Goal: Transaction & Acquisition: Book appointment/travel/reservation

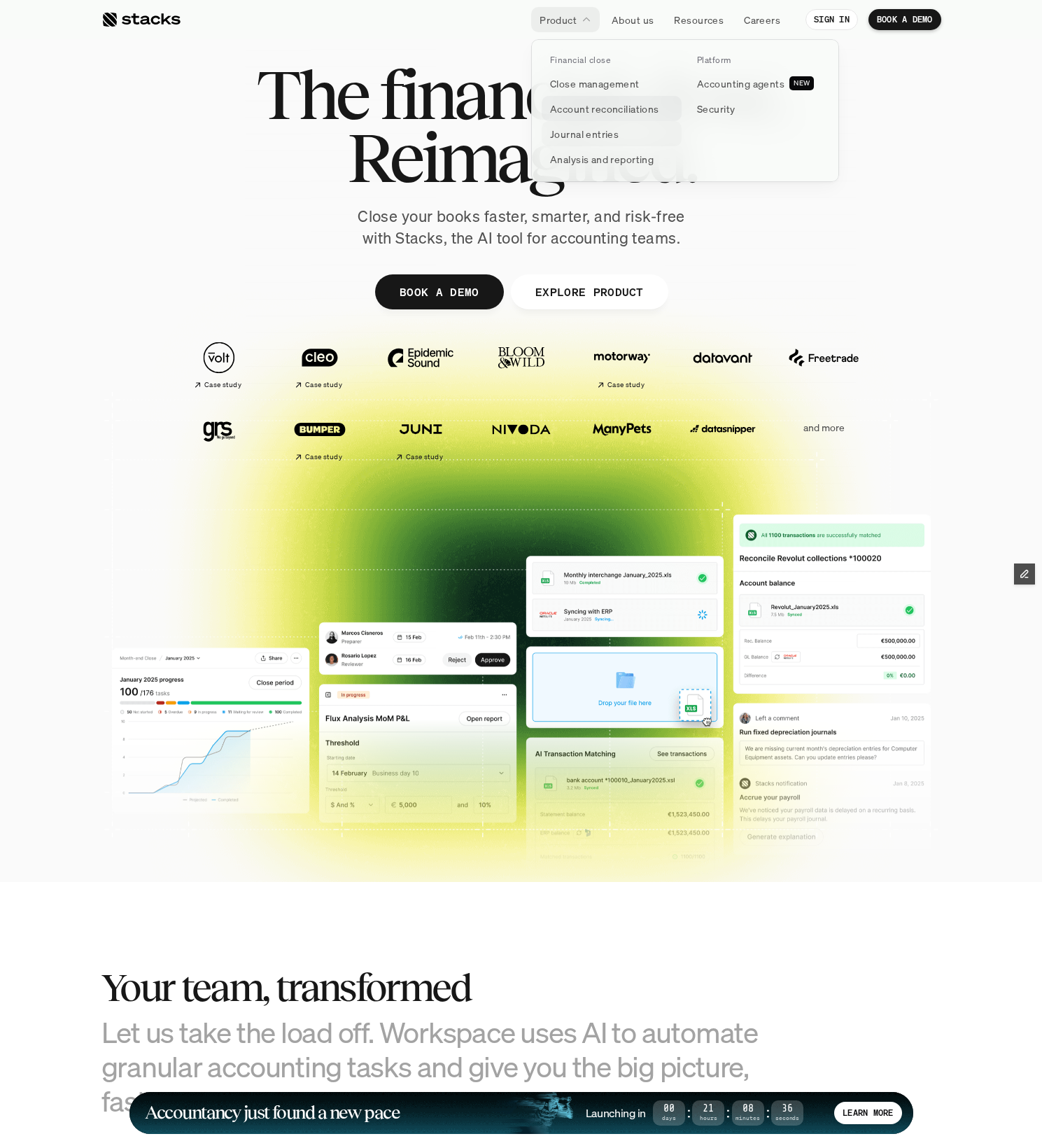
click at [586, 93] on link "Close management" at bounding box center [612, 83] width 140 height 25
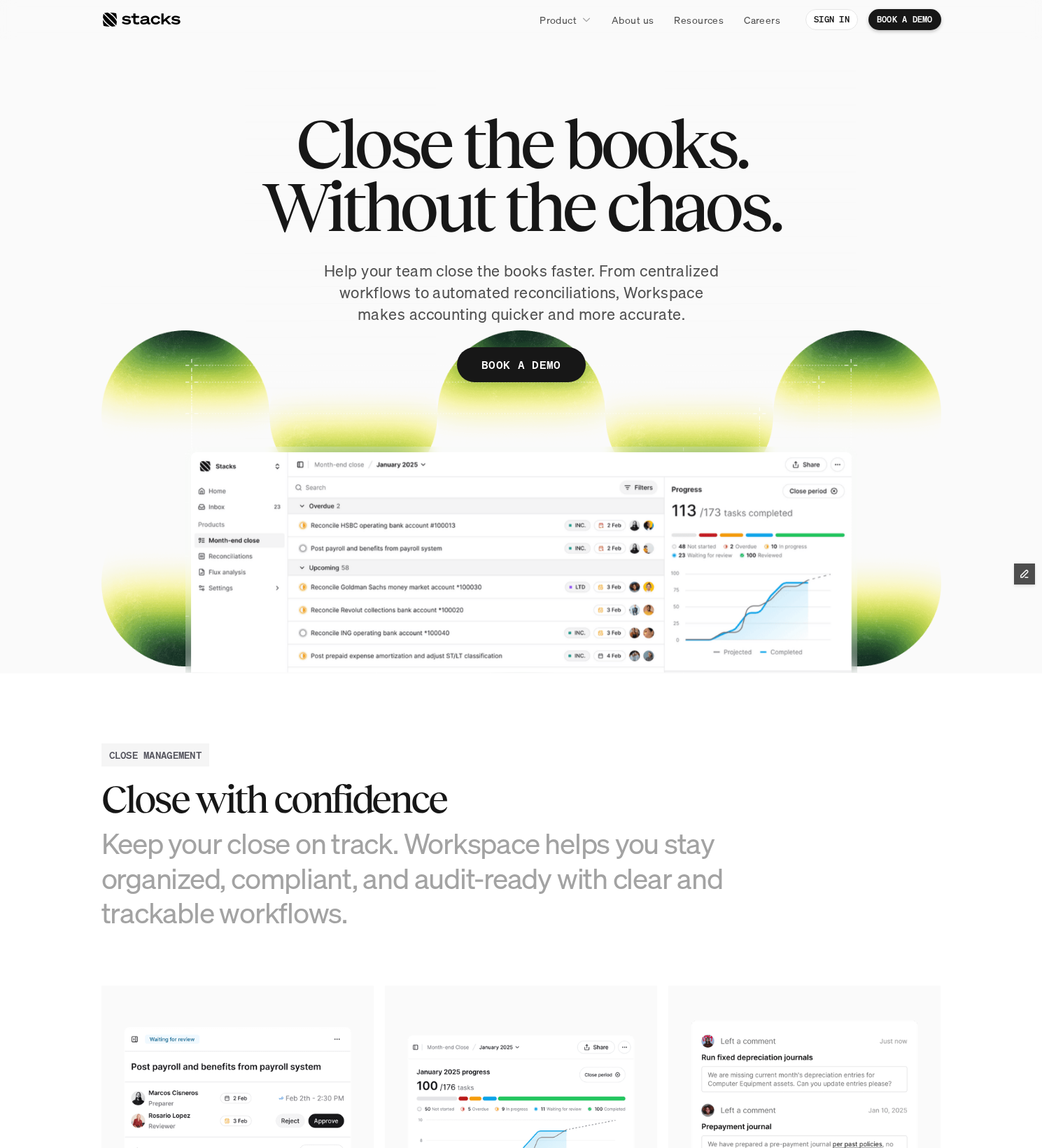
click at [516, 365] on p "BOOK A DEMO" at bounding box center [521, 366] width 80 height 21
click at [533, 353] on link "BOOK A DEMO" at bounding box center [521, 365] width 129 height 35
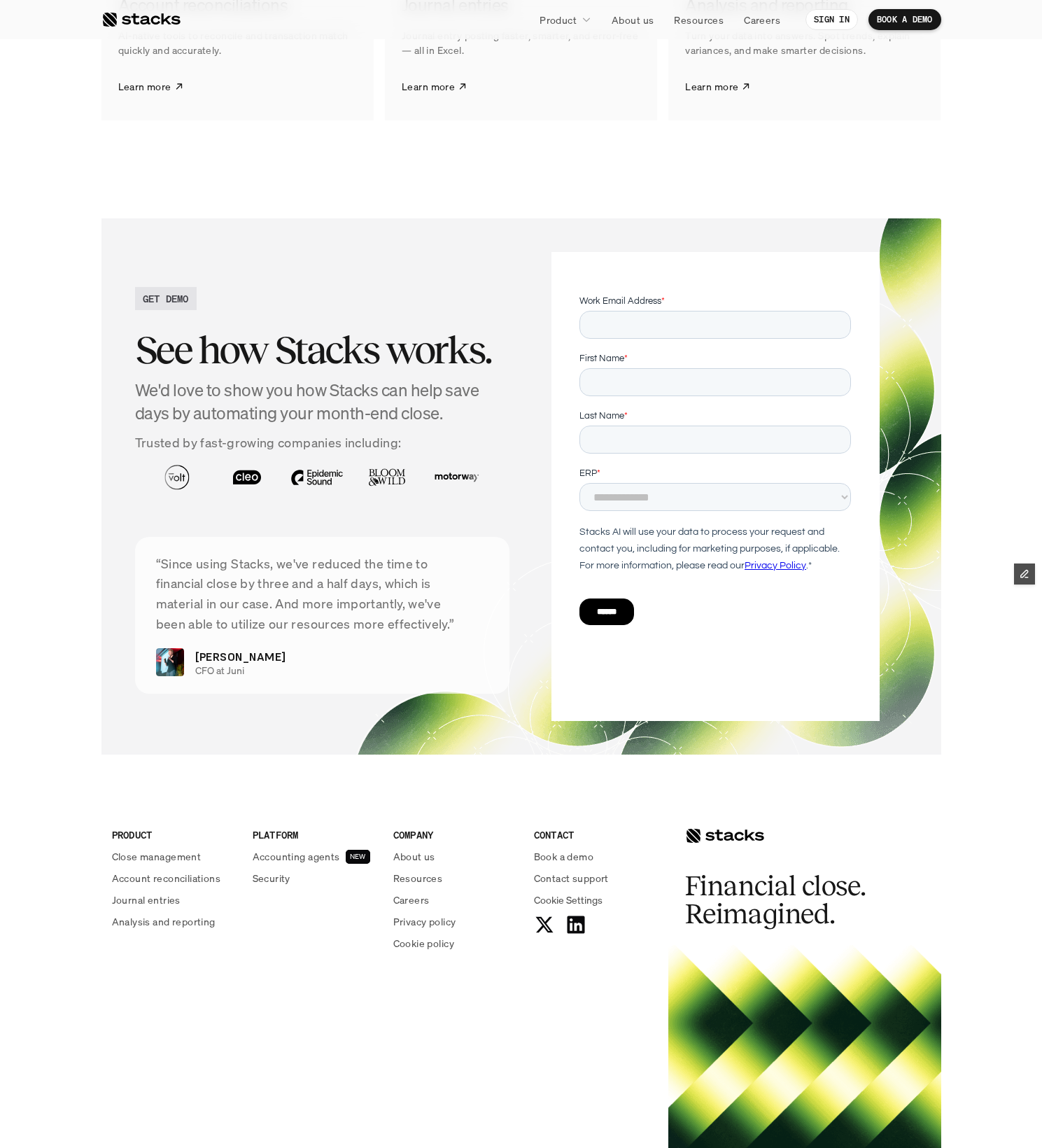
scroll to position [2193, 0]
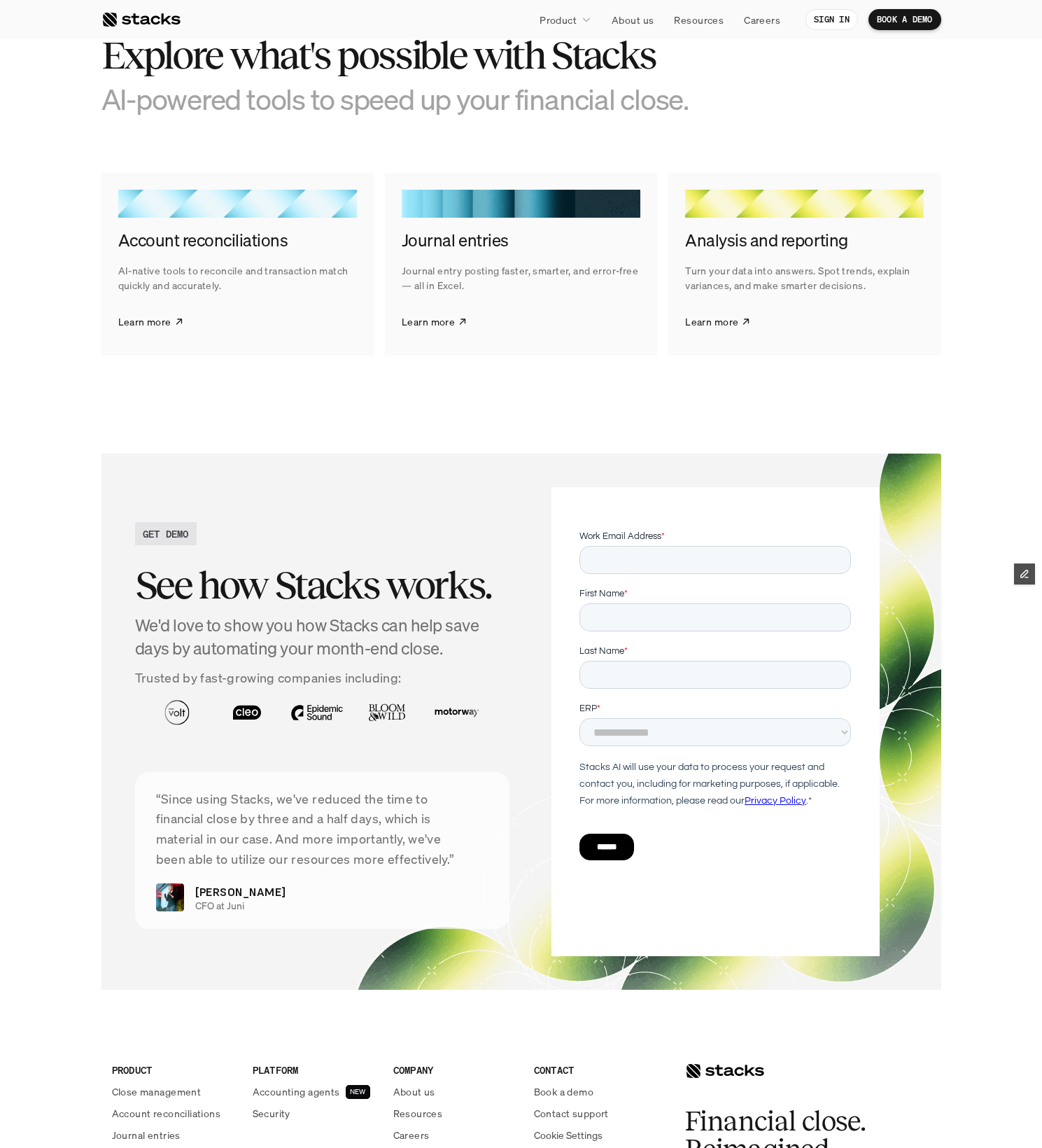
click at [154, 6] on nav "Product About us Resources Careers SIGN IN BOOK A DEMO" at bounding box center [521, 20] width 1042 height 40
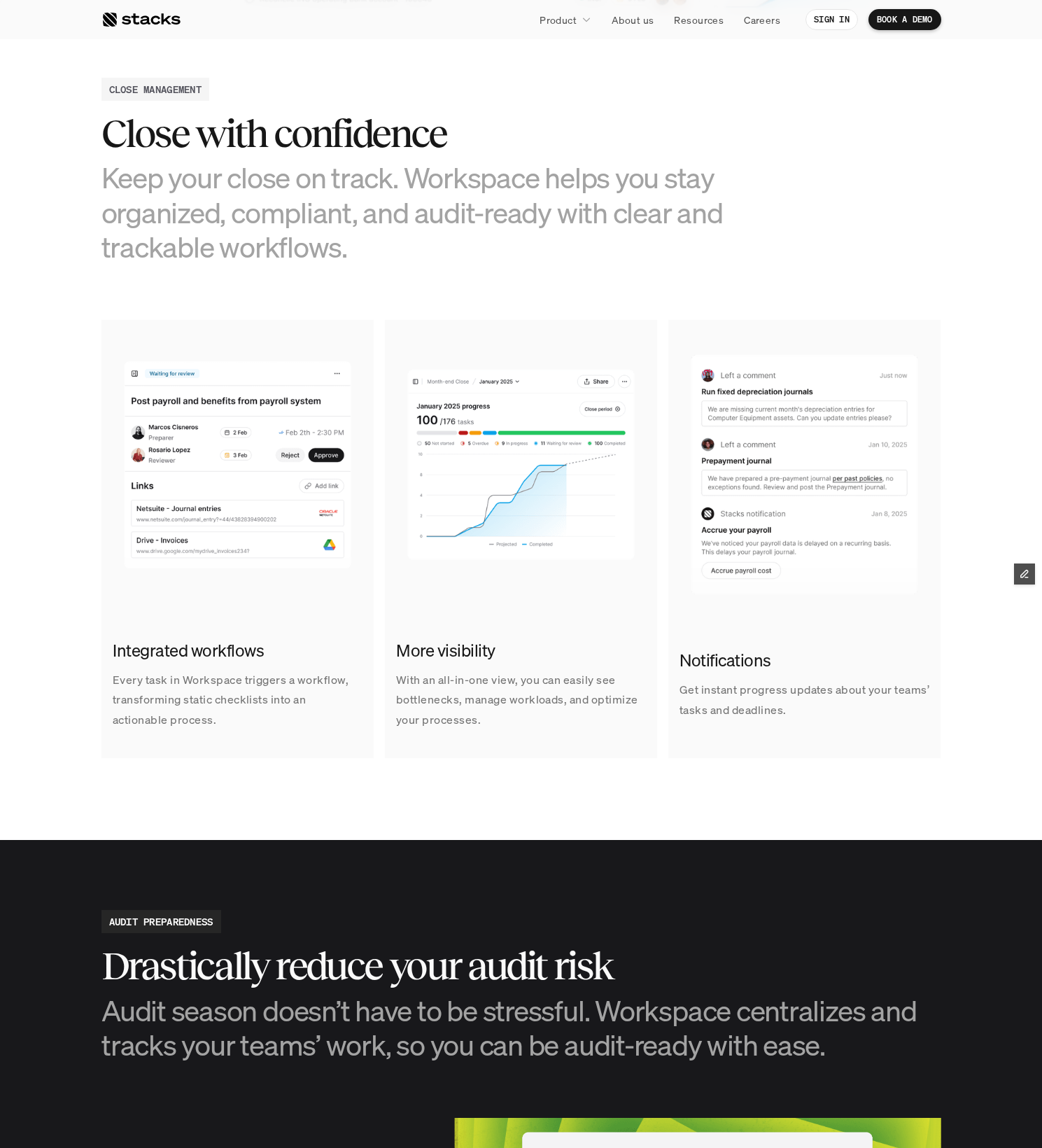
scroll to position [0, 0]
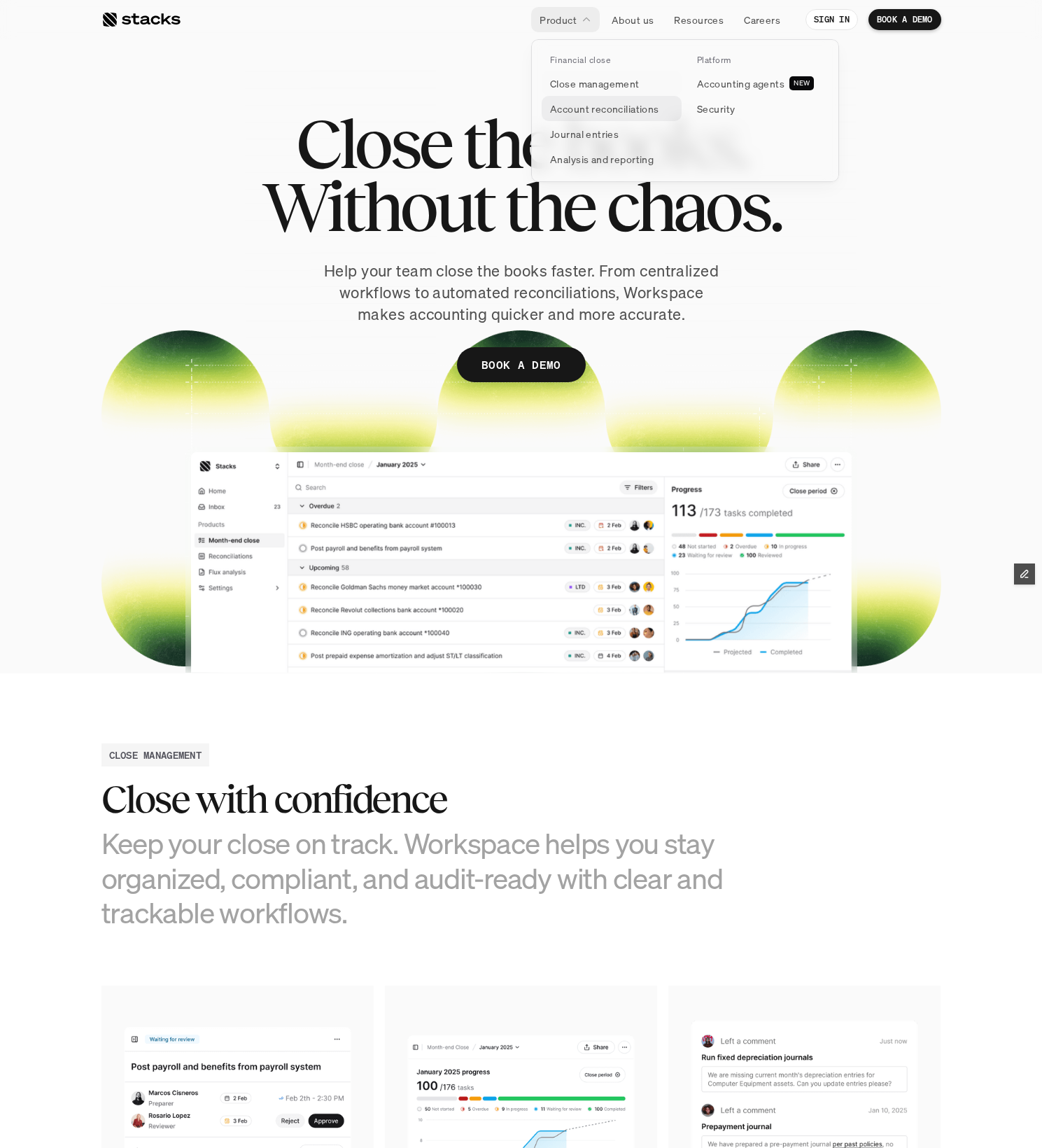
click at [709, 88] on p "Accounting agents" at bounding box center [741, 83] width 88 height 15
